Goal: Information Seeking & Learning: Learn about a topic

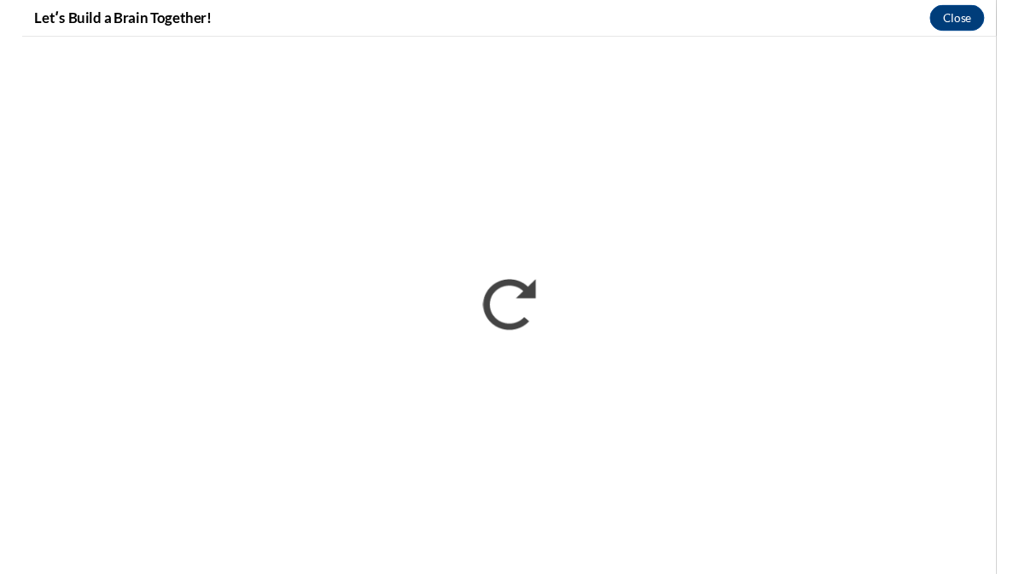
scroll to position [755, 0]
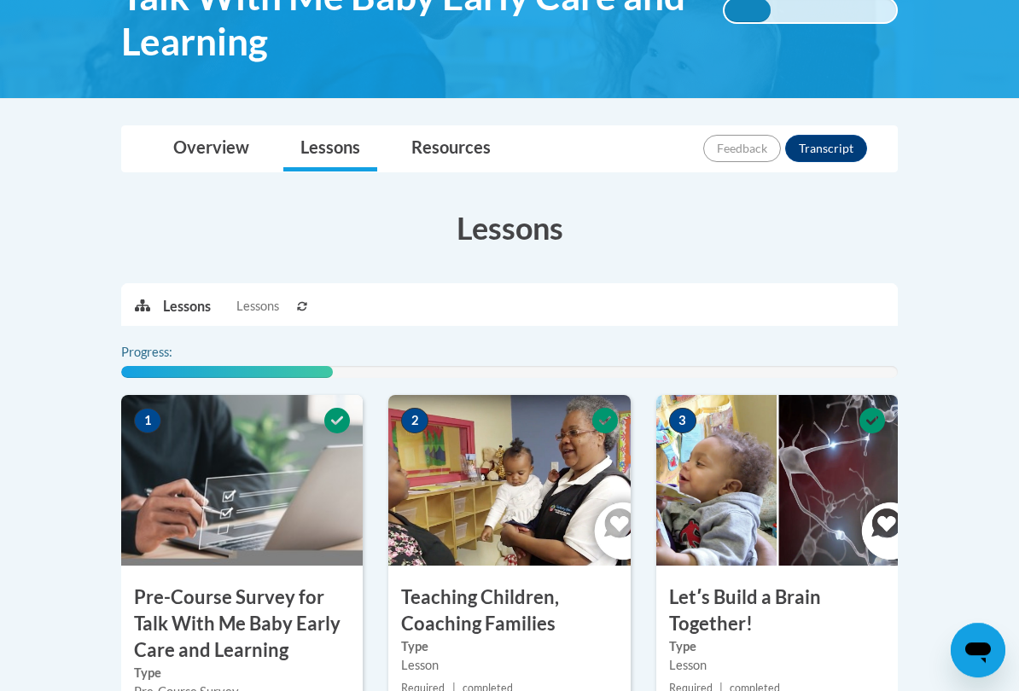
scroll to position [424, 0]
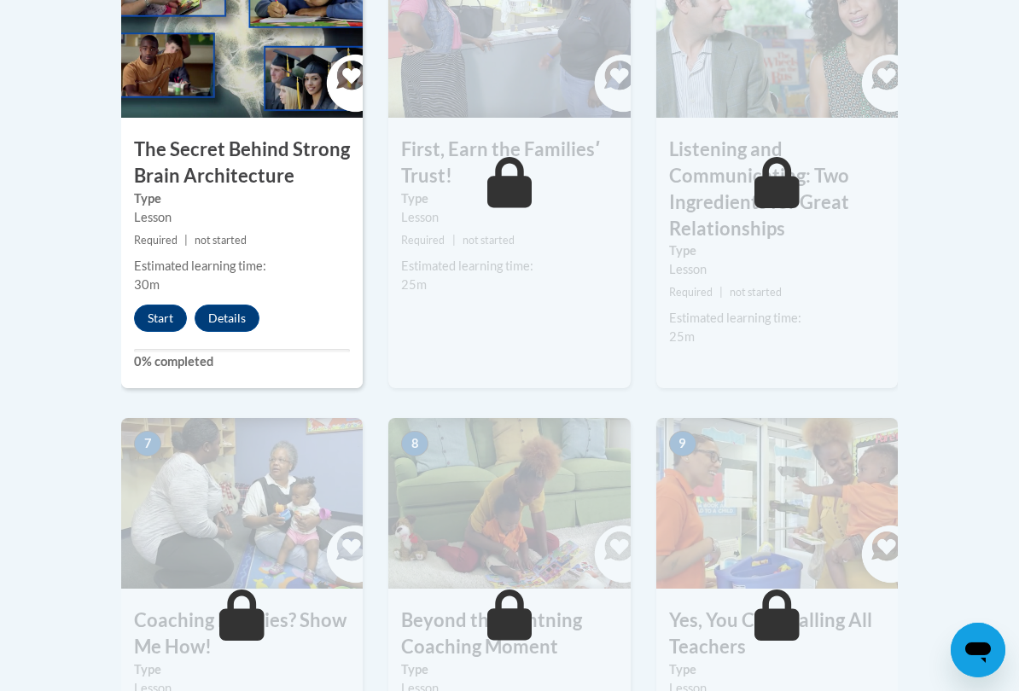
click at [150, 315] on button "Start" at bounding box center [160, 318] width 53 height 27
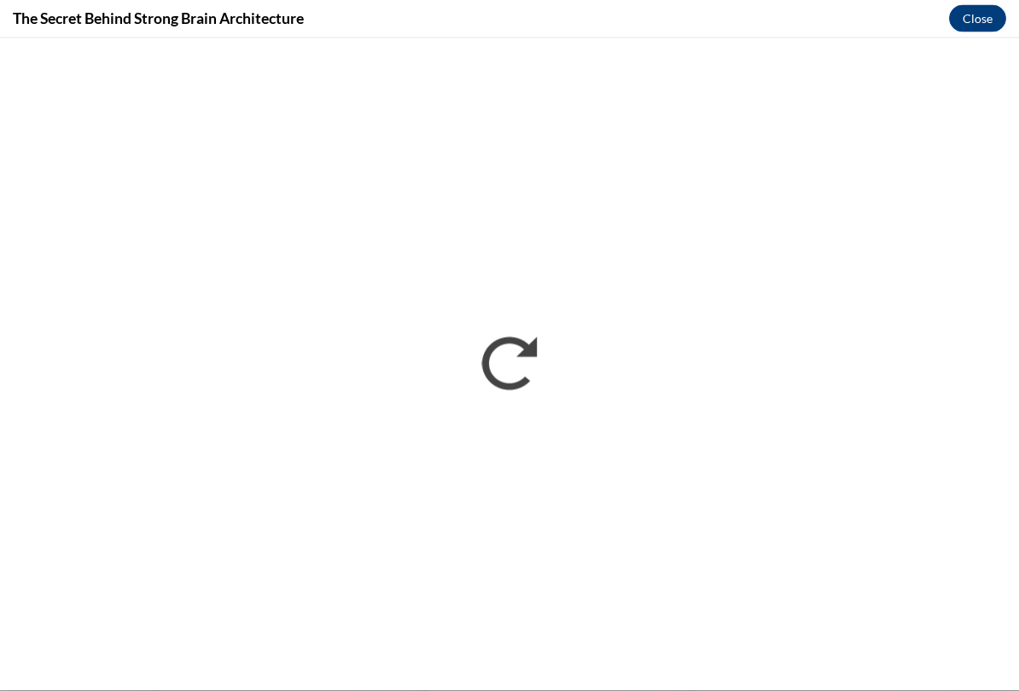
scroll to position [1117, 0]
